Goal: Contribute content

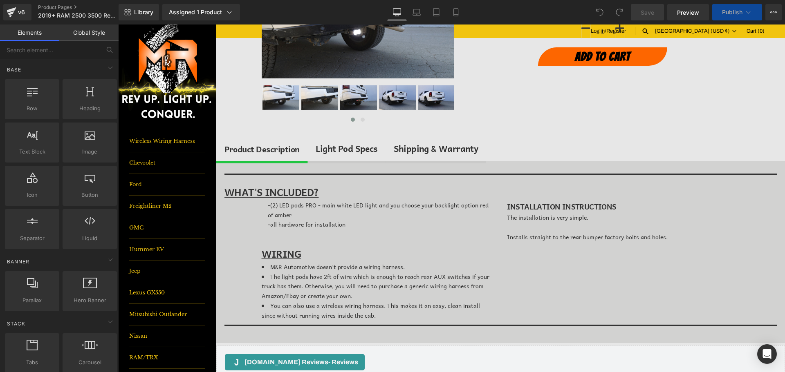
scroll to position [163, 0]
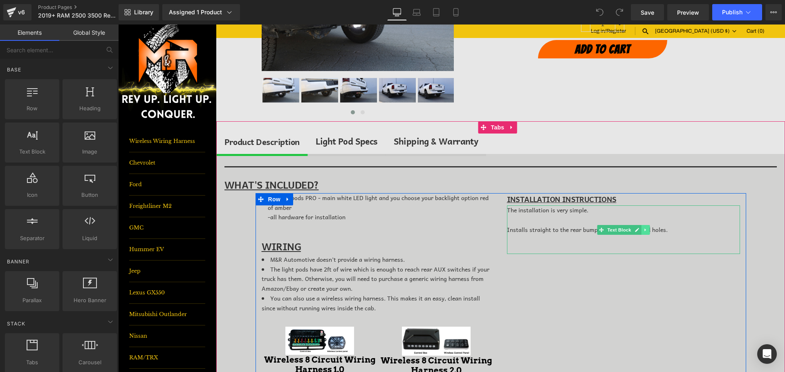
click at [643, 230] on icon at bounding box center [645, 230] width 4 height 5
click at [647, 230] on icon at bounding box center [649, 230] width 4 height 4
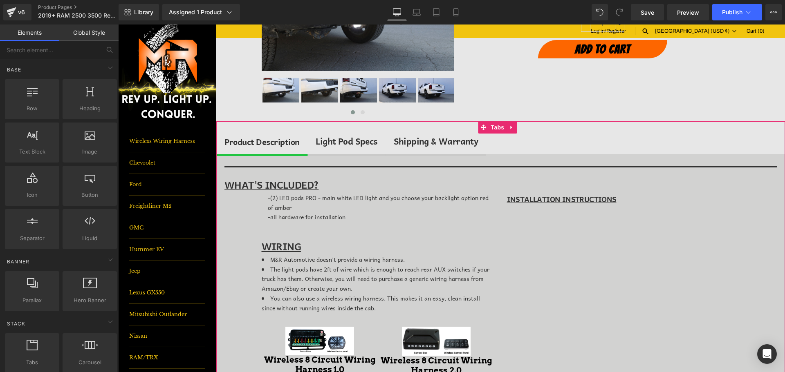
click at [332, 139] on div "Light Pod Specs" at bounding box center [346, 141] width 62 height 14
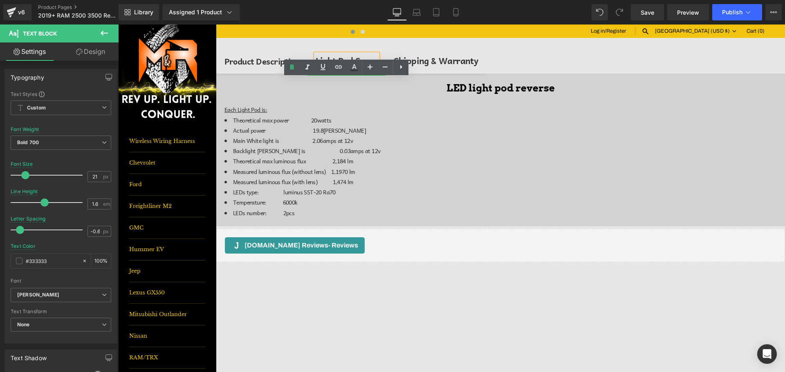
scroll to position [245, 0]
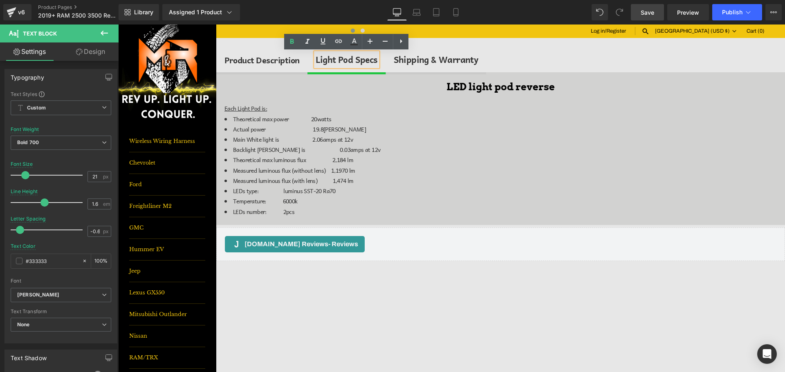
click at [648, 5] on link "Save" at bounding box center [646, 12] width 33 height 16
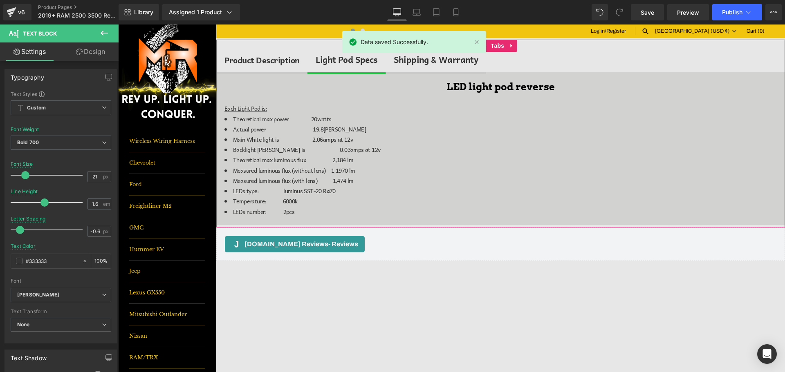
click at [496, 88] on span "Heading" at bounding box center [493, 87] width 22 height 10
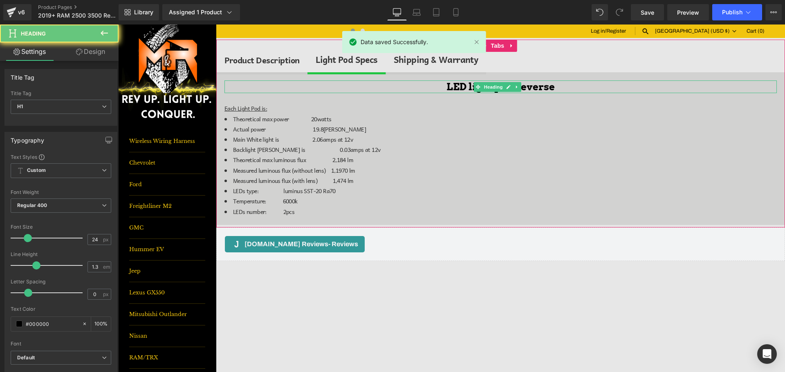
click at [537, 85] on h1 "LED light pod reverse" at bounding box center [500, 86] width 552 height 13
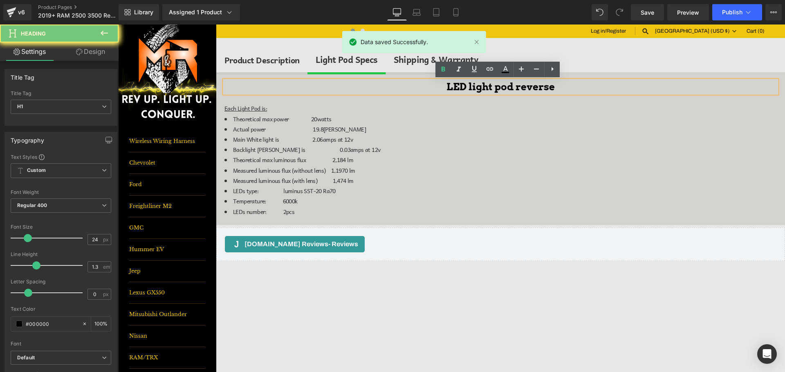
click at [489, 89] on h1 "LED light pod reverse" at bounding box center [500, 86] width 552 height 13
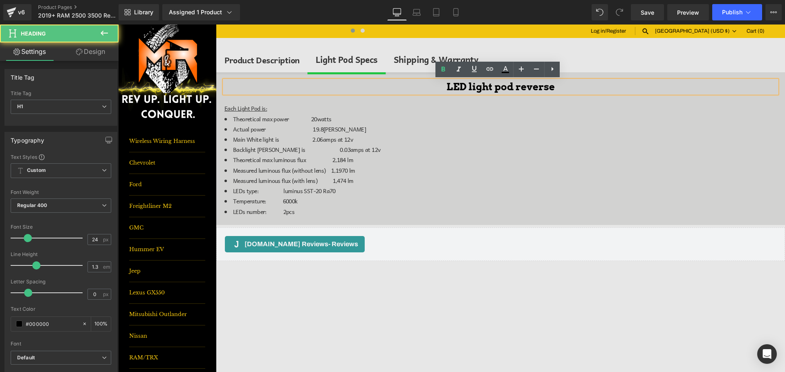
click at [498, 87] on h1 "LED light pod reverse" at bounding box center [500, 86] width 552 height 13
click at [496, 89] on h1 "LED light pod reverse" at bounding box center [500, 86] width 552 height 13
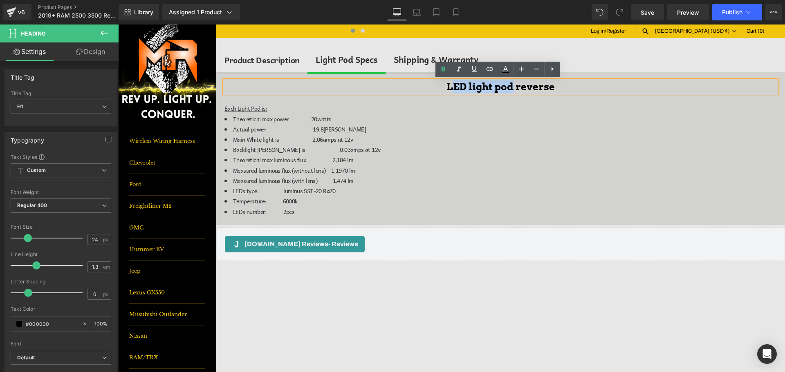
drag, startPoint x: 510, startPoint y: 89, endPoint x: 444, endPoint y: 90, distance: 66.6
click at [445, 90] on h1 "LED light pod reverse" at bounding box center [500, 86] width 552 height 13
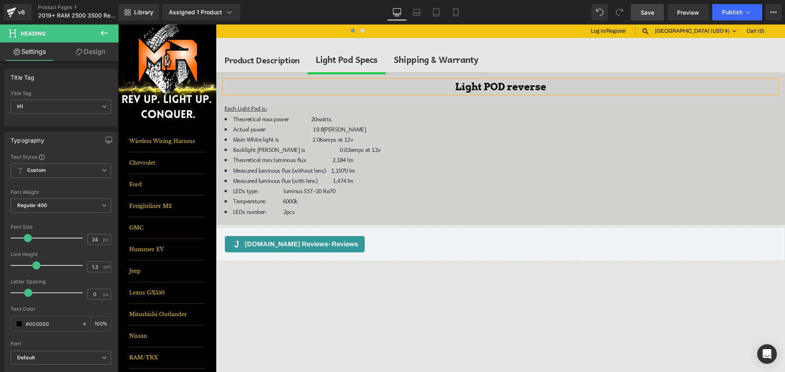
click at [635, 19] on link "Save" at bounding box center [646, 12] width 33 height 16
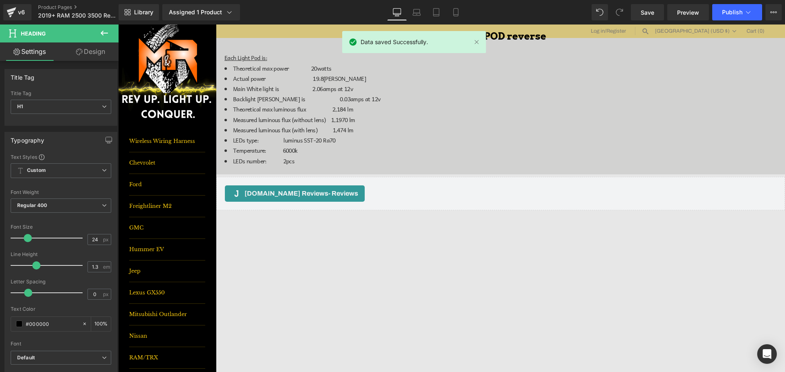
scroll to position [204, 0]
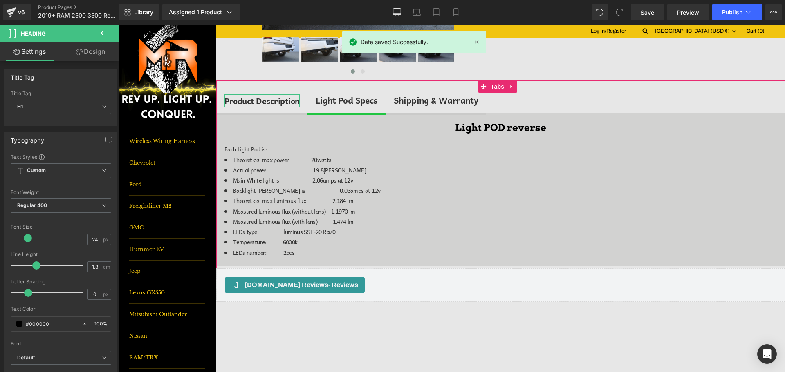
click at [281, 99] on div "Product Description" at bounding box center [261, 100] width 75 height 13
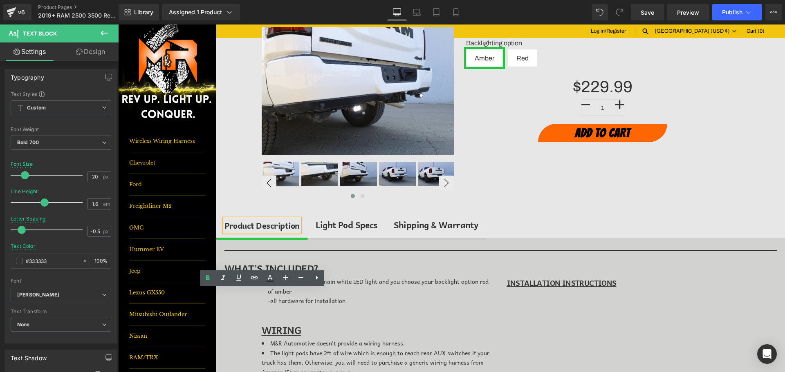
scroll to position [123, 0]
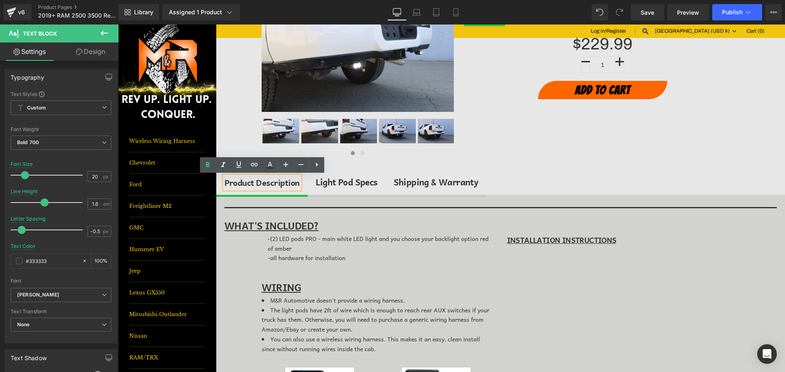
click at [305, 249] on div "-(2) LED pods PRO - main white LED light and you choose your backlight option r…" at bounding box center [378, 253] width 221 height 39
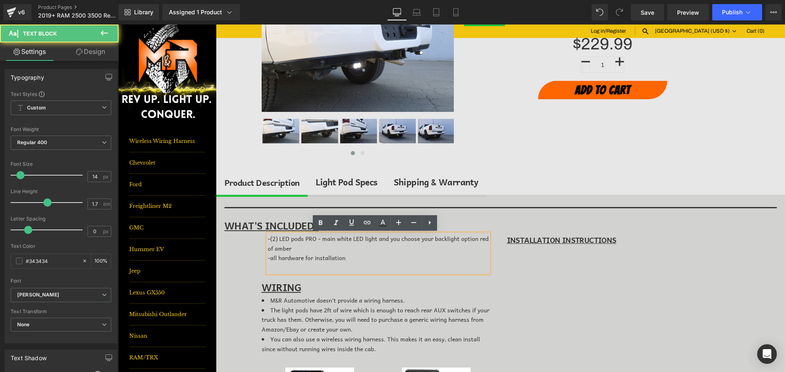
click at [305, 248] on div "-(2) LED pods PRO - main white LED light and you choose your backlight option r…" at bounding box center [378, 253] width 221 height 39
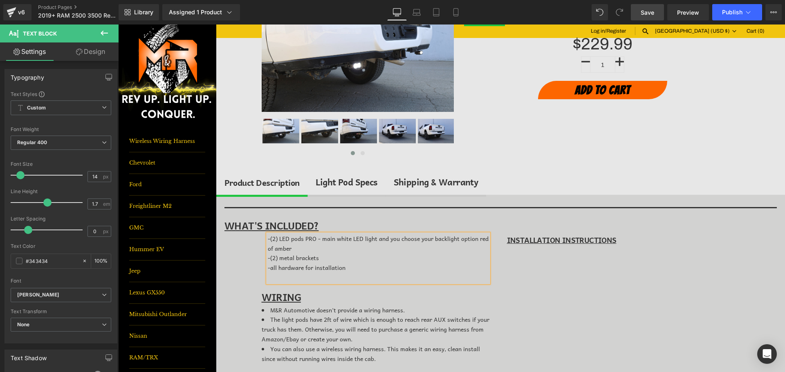
click at [639, 17] on link "Save" at bounding box center [646, 12] width 33 height 16
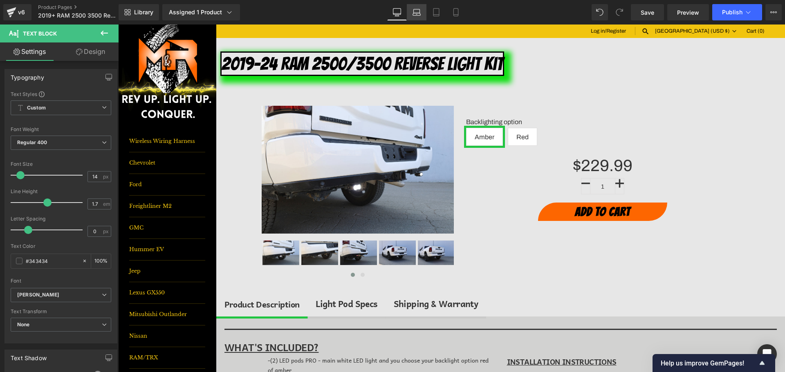
scroll to position [0, 0]
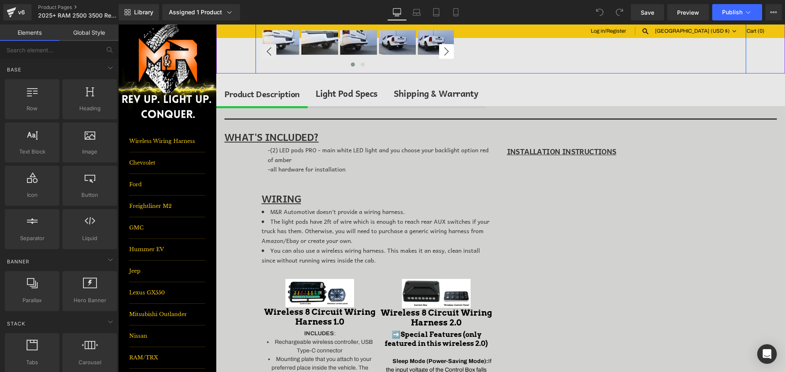
scroll to position [245, 0]
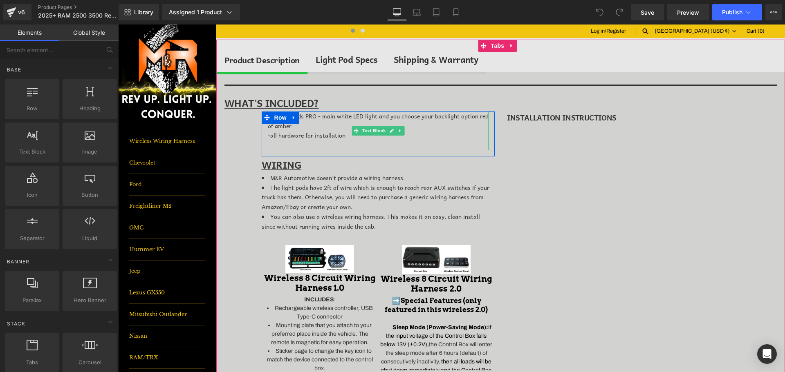
click at [353, 136] on div "-all hardware for installation" at bounding box center [378, 141] width 221 height 20
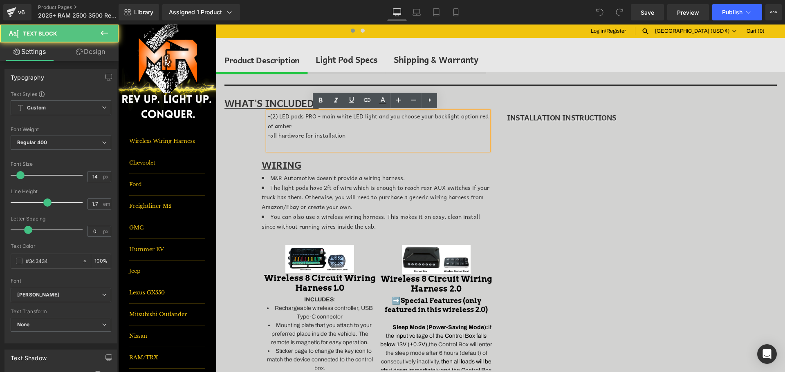
click at [296, 130] on div "-(2) LED pods PRO - main white LED light and you choose your backlight option r…" at bounding box center [378, 131] width 221 height 39
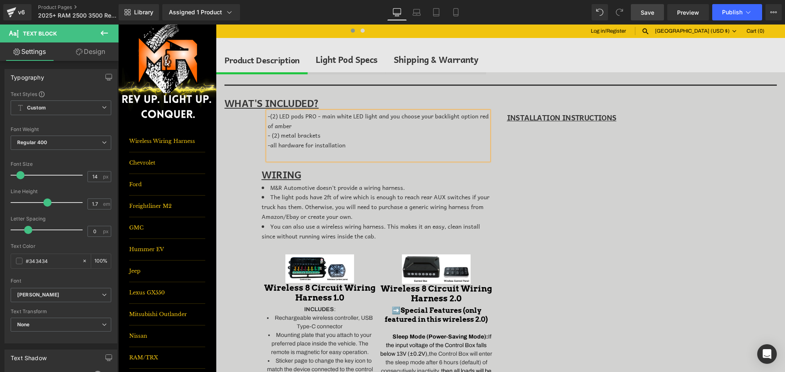
drag, startPoint x: 639, startPoint y: 11, endPoint x: 633, endPoint y: 4, distance: 9.0
click at [639, 11] on link "Save" at bounding box center [646, 12] width 33 height 16
